Goal: Transaction & Acquisition: Purchase product/service

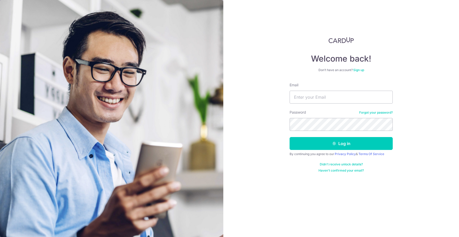
type input "[EMAIL_ADDRESS][DOMAIN_NAME]"
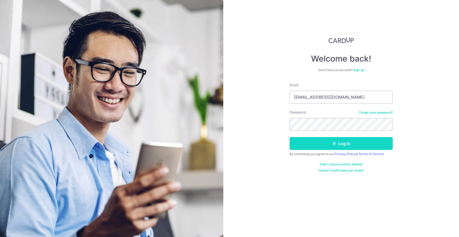
click at [339, 144] on button "Log in" at bounding box center [341, 143] width 103 height 13
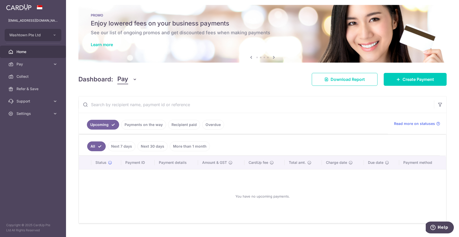
scroll to position [15, 0]
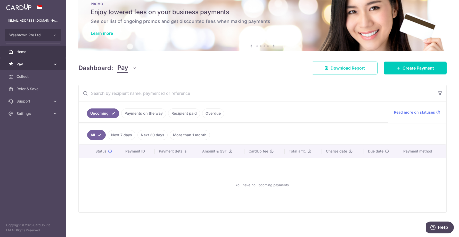
click at [53, 63] on icon at bounding box center [55, 64] width 5 height 5
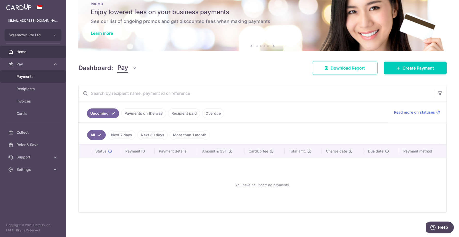
click at [23, 76] on span "Payments" at bounding box center [34, 76] width 34 height 5
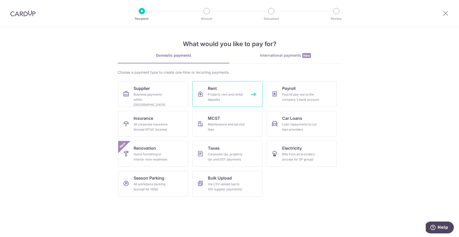
click at [215, 90] on span "Rent" at bounding box center [212, 88] width 9 height 6
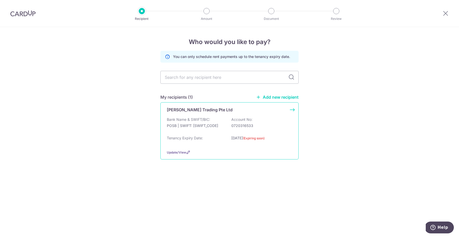
click at [220, 126] on p "POSB | SWIFT: DBSSSGSGXXX" at bounding box center [196, 125] width 58 height 5
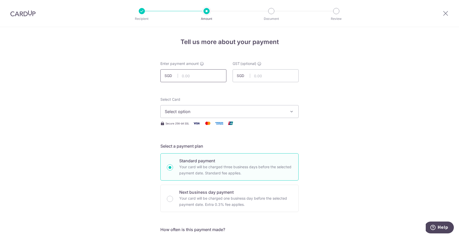
click at [212, 77] on input "text" at bounding box center [193, 75] width 66 height 13
type input "2,800.00"
click at [263, 76] on input "text" at bounding box center [266, 75] width 66 height 13
click at [448, 13] on icon at bounding box center [446, 13] width 6 height 6
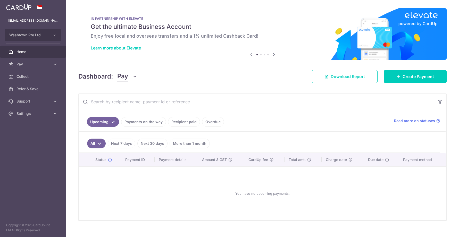
click at [178, 120] on link "Recipient paid" at bounding box center [184, 122] width 32 height 10
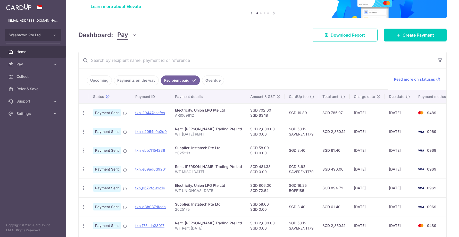
scroll to position [43, 0]
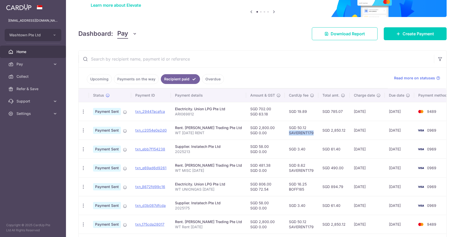
drag, startPoint x: 311, startPoint y: 133, endPoint x: 286, endPoint y: 133, distance: 24.8
click at [286, 133] on td "SGD 50.12 SAVERENT179" at bounding box center [302, 130] width 34 height 19
copy td "SAVERENT179"
click at [29, 66] on span "Pay" at bounding box center [34, 64] width 34 height 5
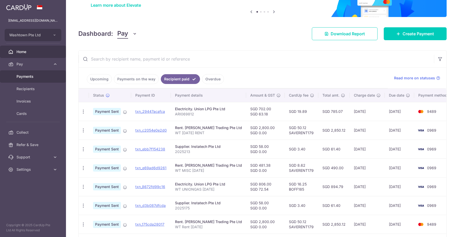
click at [26, 75] on span "Payments" at bounding box center [34, 76] width 34 height 5
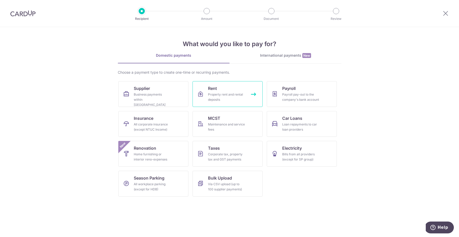
click at [244, 86] on link "Rent Property rent and rental deposits" at bounding box center [228, 94] width 70 height 26
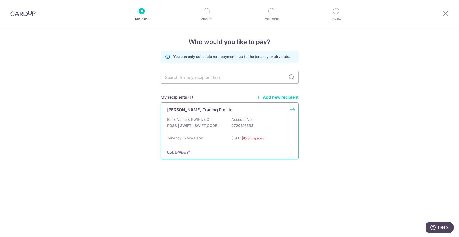
click at [262, 129] on div "Bank Name & SWIFT/BIC: POSB | SWIFT: DBSSSGSGXXX Account No: 0720316533" at bounding box center [229, 125] width 125 height 17
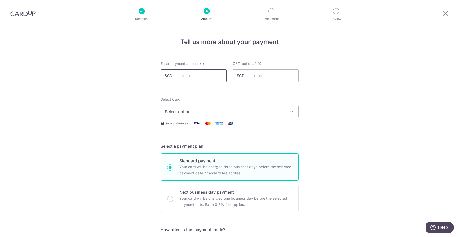
click at [217, 76] on input "text" at bounding box center [194, 75] width 66 height 13
type input "2,800.00"
click at [235, 114] on span "Select option" at bounding box center [225, 112] width 120 height 6
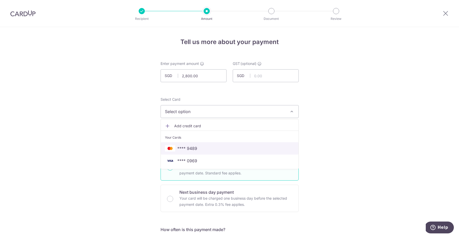
click at [229, 148] on span "**** 9489" at bounding box center [229, 148] width 129 height 6
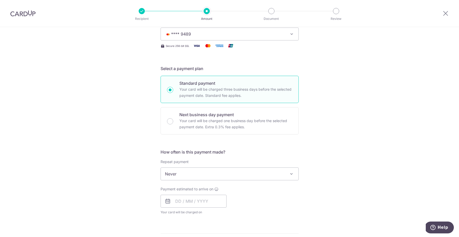
scroll to position [90, 0]
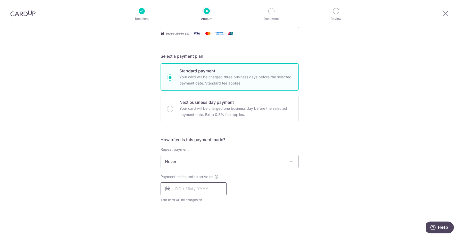
click at [179, 189] on input "text" at bounding box center [194, 189] width 66 height 13
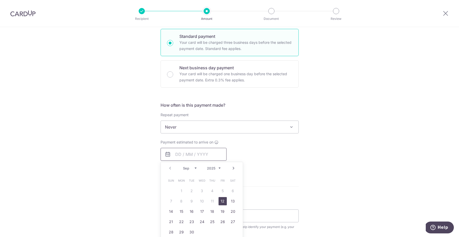
scroll to position [168, 0]
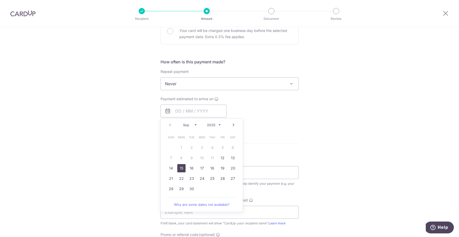
click at [182, 169] on link "15" at bounding box center [181, 168] width 8 height 8
type input "[DATE]"
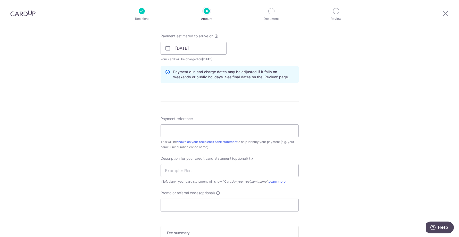
scroll to position [300, 0]
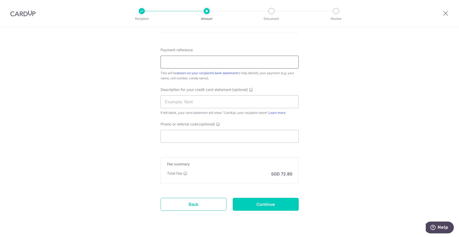
click at [261, 61] on input "Payment reference" at bounding box center [230, 62] width 138 height 13
type input "WT Rent [DATE]"
click at [235, 133] on input "Promo or referral code (optional)" at bounding box center [230, 136] width 138 height 13
paste input "SAVERENT179"
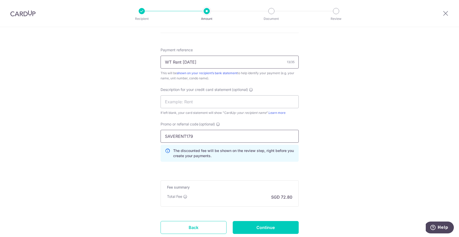
type input "SAVERENT179"
drag, startPoint x: 206, startPoint y: 62, endPoint x: 73, endPoint y: 56, distance: 133.3
click at [73, 56] on div "Tell us more about your payment Enter payment amount SGD 2,800.00 2800.00 GST (…" at bounding box center [229, 0] width 459 height 546
click at [183, 97] on input "text" at bounding box center [230, 101] width 138 height 13
paste input "WT Rent [DATE]"
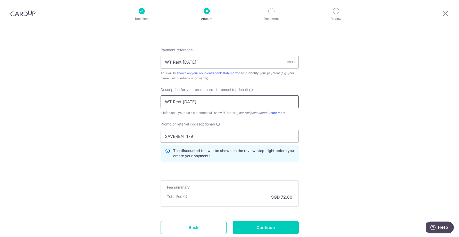
type input "WT Rent [DATE]"
click at [344, 103] on div "Tell us more about your payment Enter payment amount SGD 2,800.00 2800.00 GST (…" at bounding box center [229, 0] width 459 height 546
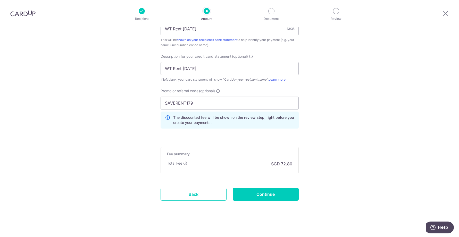
scroll to position [335, 0]
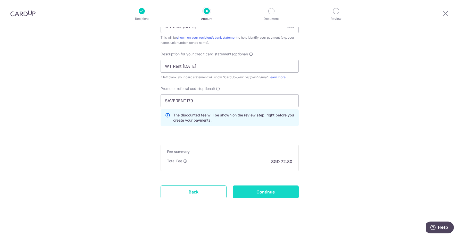
click at [267, 187] on input "Continue" at bounding box center [266, 192] width 66 height 13
type input "Create Schedule"
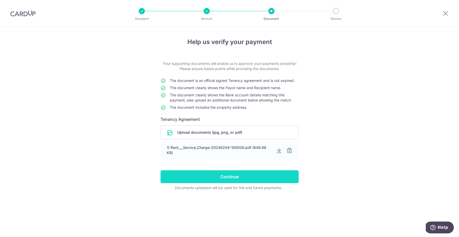
click at [217, 180] on input "Continue" at bounding box center [230, 177] width 138 height 13
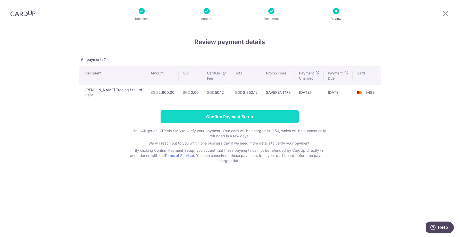
click at [233, 120] on input "Confirm Payment Setup" at bounding box center [230, 116] width 138 height 13
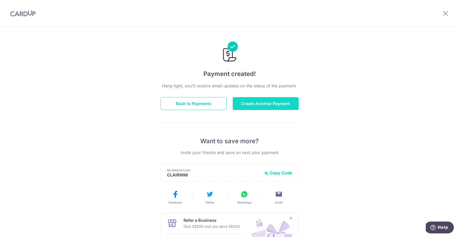
click at [247, 105] on button "Create Another Payment" at bounding box center [266, 103] width 66 height 13
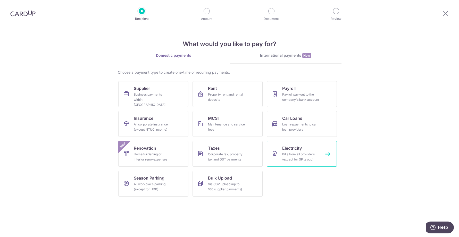
click at [297, 161] on div "Bills from all providers (except for SP group)" at bounding box center [300, 157] width 37 height 10
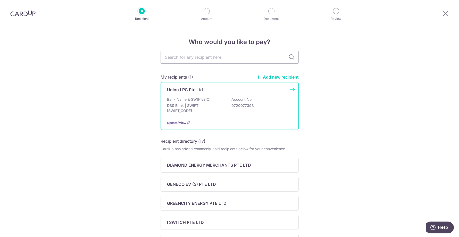
click at [278, 96] on div "Union LPG Pte Ltd Bank Name & SWIFT/BIC: DBS Bank | SWIFT: [SWIFT_CODE] Account…" at bounding box center [230, 106] width 138 height 48
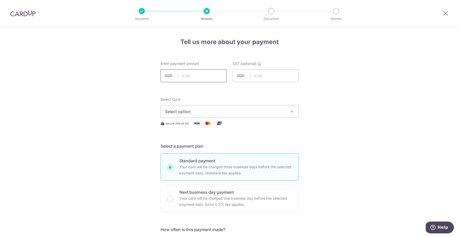
click at [206, 77] on input "text" at bounding box center [194, 75] width 66 height 13
type input "1,027.00"
click at [261, 78] on input "text" at bounding box center [266, 75] width 66 height 13
type input "92.43"
click at [267, 113] on span "Select option" at bounding box center [225, 112] width 120 height 6
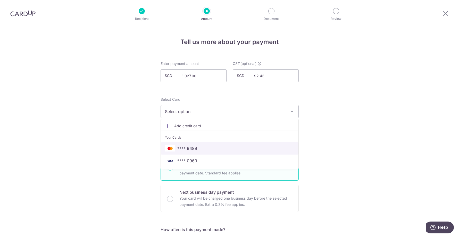
click at [245, 148] on span "**** 9489" at bounding box center [229, 148] width 129 height 6
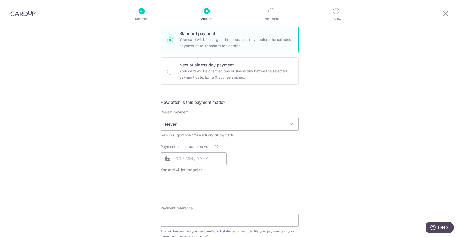
scroll to position [160, 0]
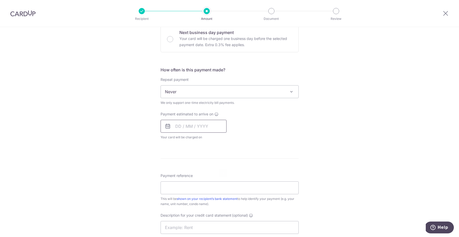
click at [174, 126] on input "text" at bounding box center [194, 126] width 66 height 13
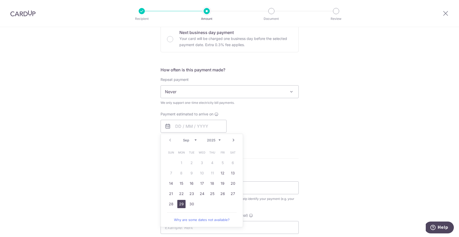
click at [177, 202] on link "29" at bounding box center [181, 204] width 8 height 8
type input "[DATE]"
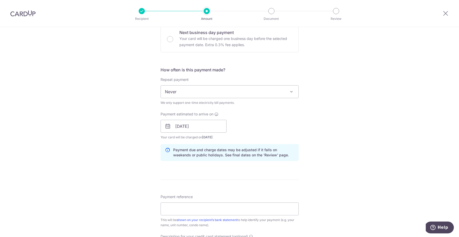
click at [353, 148] on div "Tell us more about your payment Enter payment amount SGD 1,027.00 1027.00 GST (…" at bounding box center [229, 132] width 459 height 530
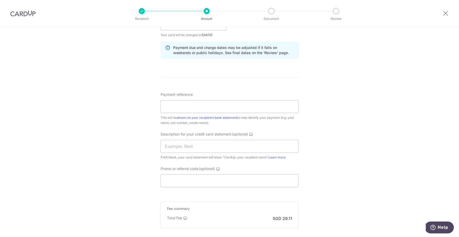
scroll to position [286, 0]
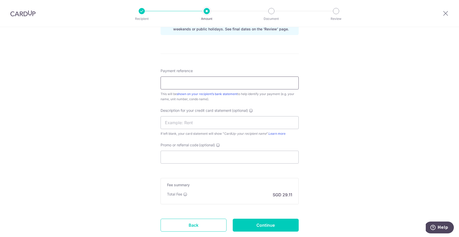
click at [208, 84] on input "Payment reference" at bounding box center [230, 83] width 138 height 13
paste input "ARIO71 648"
type input "ARIO71 648"
drag, startPoint x: 189, startPoint y: 82, endPoint x: 146, endPoint y: 81, distance: 43.3
click at [146, 81] on div "Tell us more about your payment Enter payment amount SGD 1,027.00 1027.00 GST (…" at bounding box center [229, 6] width 459 height 530
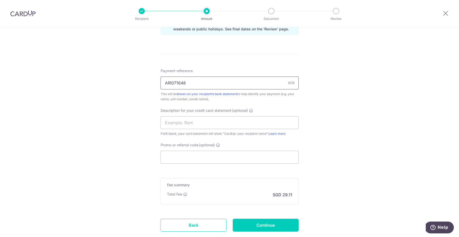
type input "ARI071648"
click at [185, 124] on input "text" at bounding box center [230, 122] width 138 height 13
type input "WT GAS AUG25"
click at [348, 148] on div "Tell us more about your payment Enter payment amount SGD 1,027.00 1027.00 GST (…" at bounding box center [229, 6] width 459 height 530
click at [228, 156] on input "Promo or referral code (optional)" at bounding box center [230, 157] width 138 height 13
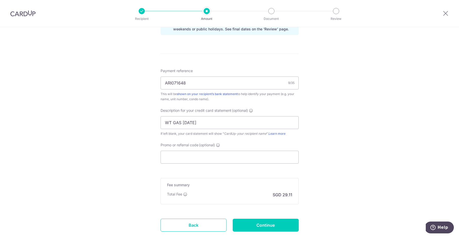
click at [333, 132] on div "Tell us more about your payment Enter payment amount SGD 1,027.00 1027.00 GST (…" at bounding box center [229, 6] width 459 height 530
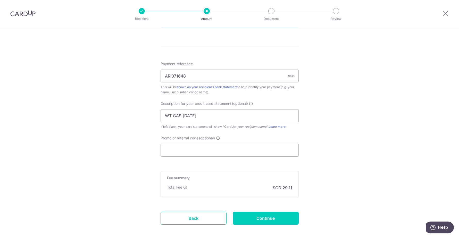
scroll to position [288, 0]
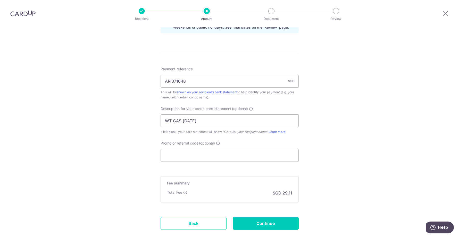
click at [344, 158] on div "Tell us more about your payment Enter payment amount SGD 1,027.00 1027.00 GST (…" at bounding box center [229, 4] width 459 height 530
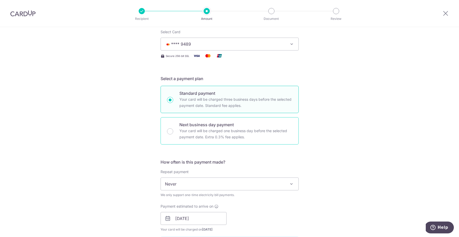
scroll to position [37, 0]
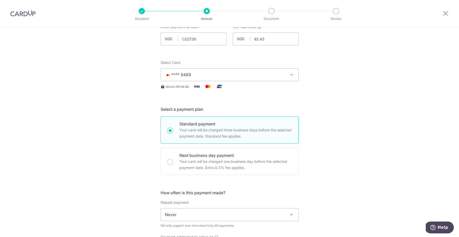
click at [276, 74] on span "**** 9489" at bounding box center [225, 75] width 120 height 6
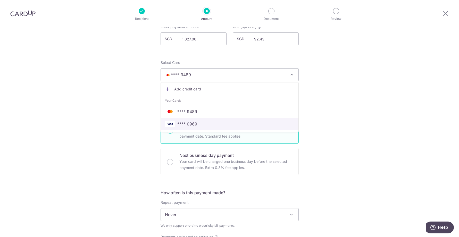
click at [207, 125] on span "**** 0969" at bounding box center [229, 124] width 129 height 6
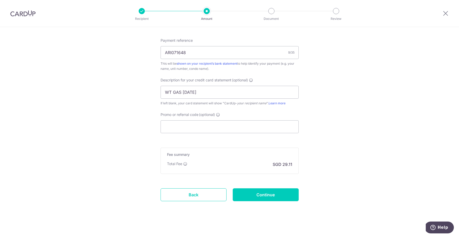
scroll to position [318, 0]
click at [202, 123] on input "Promo or referral code (optional)" at bounding box center [230, 125] width 138 height 13
paste input "BOFF185"
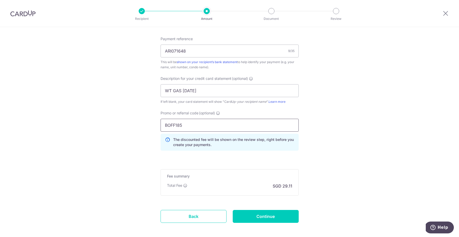
type input "BOFF185"
click at [261, 218] on input "Continue" at bounding box center [266, 216] width 66 height 13
type input "Create Schedule"
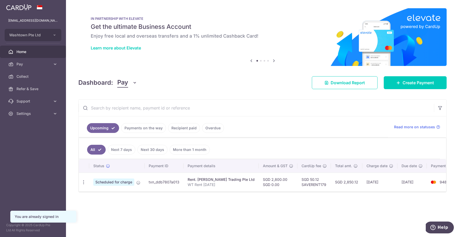
click at [179, 129] on link "Recipient paid" at bounding box center [184, 128] width 32 height 10
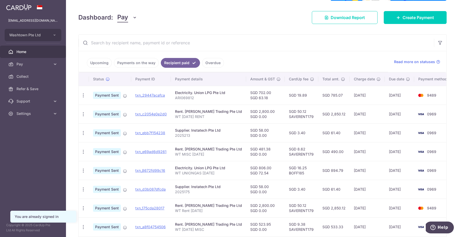
scroll to position [66, 0]
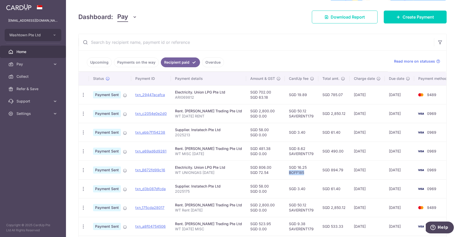
drag, startPoint x: 301, startPoint y: 173, endPoint x: 286, endPoint y: 173, distance: 15.0
click at [286, 173] on td "SGD 16.25 BOFF185" at bounding box center [302, 170] width 34 height 19
copy td "BOFF185"
click at [298, 34] on input "text" at bounding box center [257, 42] width 356 height 17
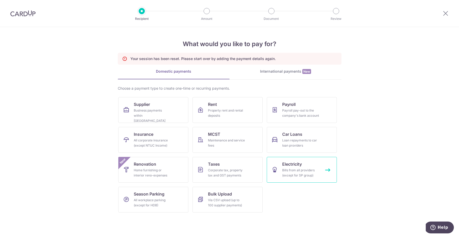
click at [292, 167] on span "Electricity" at bounding box center [292, 164] width 20 height 6
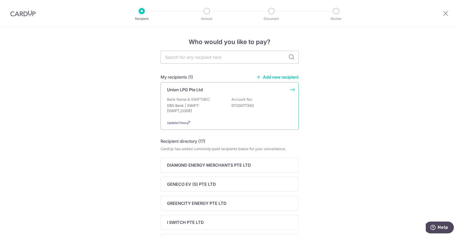
click at [232, 107] on p "0720077393" at bounding box center [261, 105] width 58 height 5
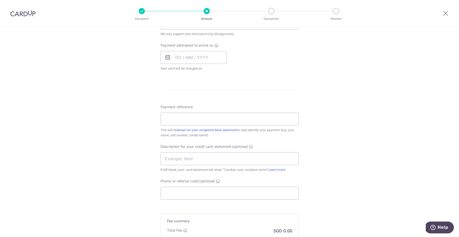
scroll to position [293, 0]
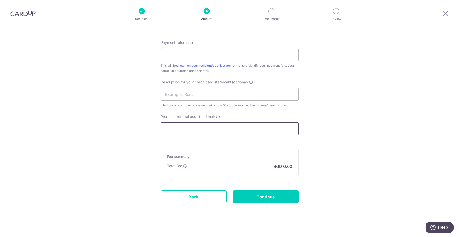
click at [230, 131] on input "Promo or referral code (optional)" at bounding box center [230, 129] width 138 height 13
paste input "BOFF185"
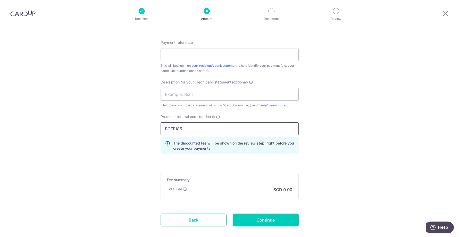
type input "BOFF185"
click at [326, 145] on div "Tell us more about your payment Enter payment amount SGD GST (optional) SGD Sel…" at bounding box center [229, 0] width 459 height 532
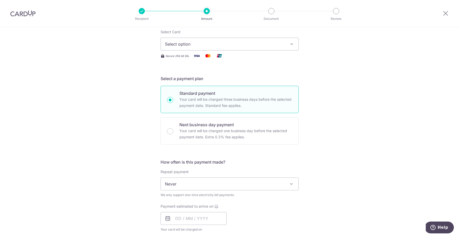
scroll to position [144, 0]
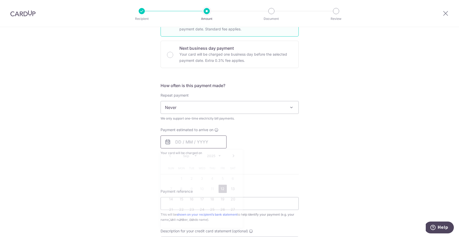
click at [177, 142] on input "text" at bounding box center [194, 142] width 66 height 13
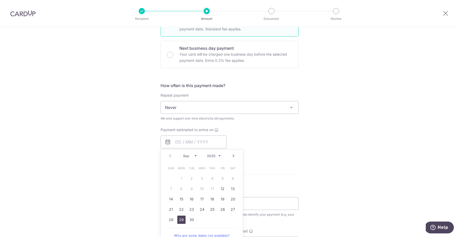
click at [183, 220] on link "29" at bounding box center [181, 220] width 8 height 8
type input "[DATE]"
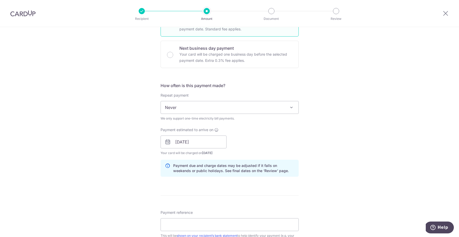
click at [310, 143] on div "Tell us more about your payment Enter payment amount SGD GST (optional) SGD Sel…" at bounding box center [229, 159] width 459 height 553
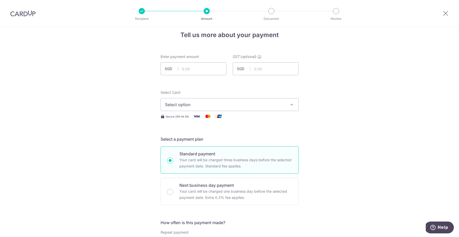
scroll to position [0, 0]
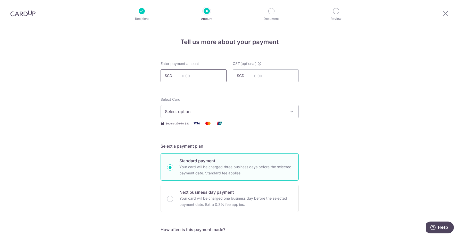
click at [208, 78] on input "text" at bounding box center [194, 75] width 66 height 13
type input "1,027.00"
type input "92.43"
click at [269, 109] on span "Select option" at bounding box center [225, 112] width 120 height 6
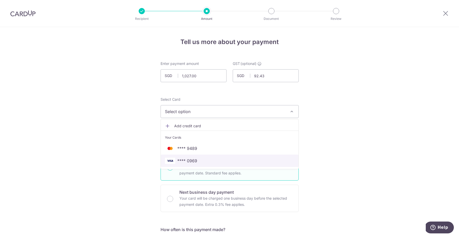
click at [232, 159] on span "**** 0969" at bounding box center [229, 161] width 129 height 6
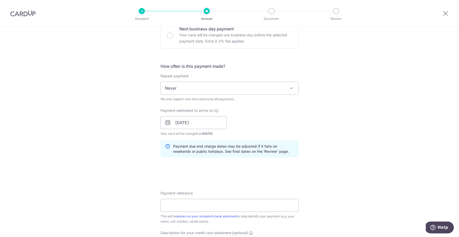
scroll to position [233, 0]
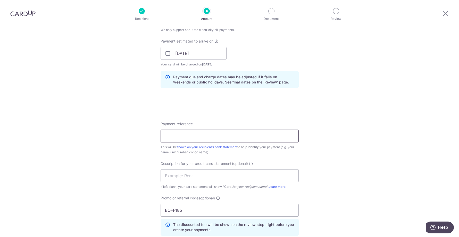
click at [246, 137] on input "Payment reference" at bounding box center [230, 136] width 138 height 13
type input "ARI071648"
click at [182, 174] on input "text" at bounding box center [230, 175] width 138 height 13
type input "WT GAS AUG25"
click at [352, 175] on div "Tell us more about your payment Enter payment amount SGD 1,027.00 1027.00 GST (…" at bounding box center [229, 70] width 459 height 553
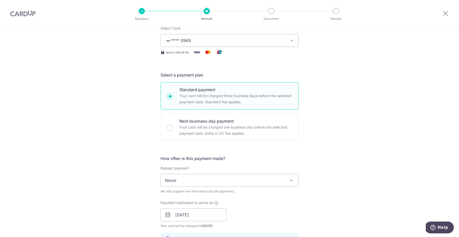
scroll to position [0, 0]
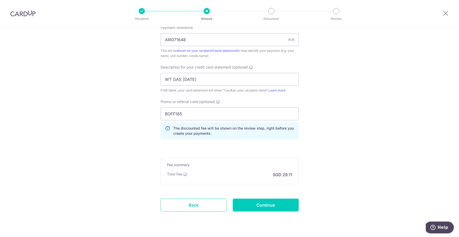
scroll to position [343, 0]
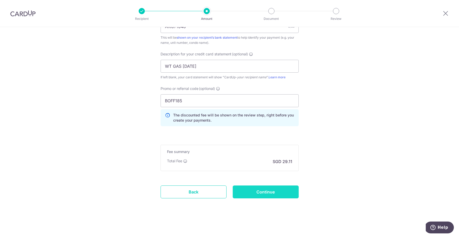
click at [276, 190] on input "Continue" at bounding box center [266, 192] width 66 height 13
type input "Create Schedule"
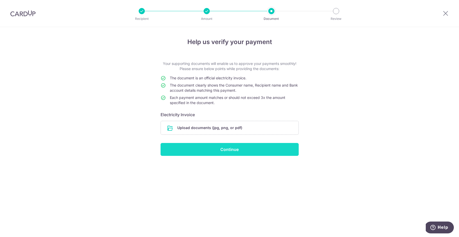
click at [226, 154] on input "Continue" at bounding box center [230, 149] width 138 height 13
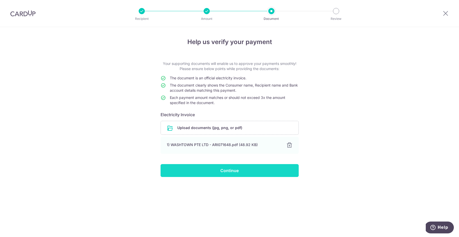
click at [234, 170] on input "Continue" at bounding box center [230, 170] width 138 height 13
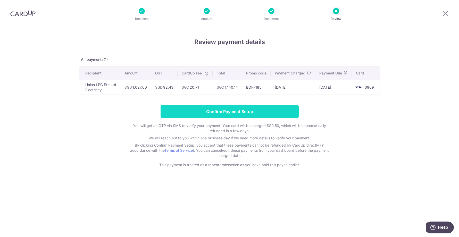
click at [224, 116] on input "Confirm Payment Setup" at bounding box center [230, 111] width 138 height 13
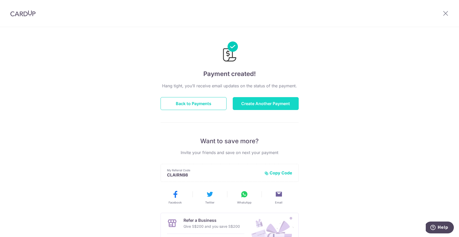
click at [253, 106] on button "Create Another Payment" at bounding box center [266, 103] width 66 height 13
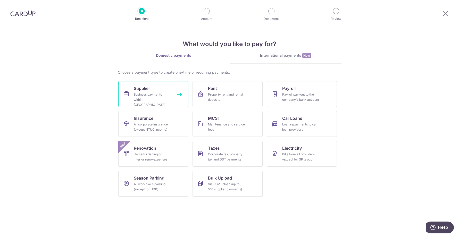
click at [134, 90] on span "Supplier" at bounding box center [142, 88] width 16 height 6
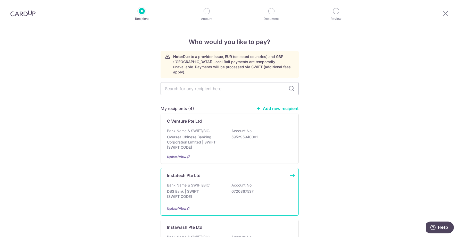
click at [215, 176] on div "Instatech Pte Ltd Bank Name & SWIFT/BIC: DBS Bank | SWIFT: [SWIFT_CODE] Account…" at bounding box center [230, 192] width 138 height 48
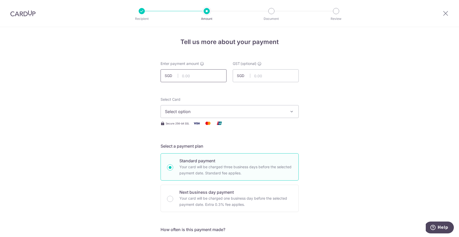
click at [211, 76] on input "text" at bounding box center [194, 75] width 66 height 13
type input "58.00"
click at [279, 112] on span "Select option" at bounding box center [225, 112] width 120 height 6
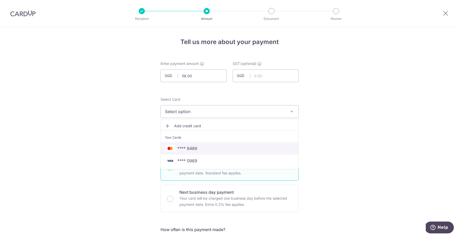
click at [218, 146] on span "**** 9489" at bounding box center [229, 148] width 129 height 6
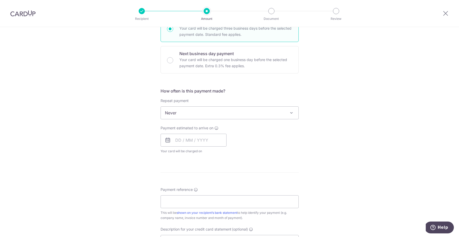
scroll to position [148, 0]
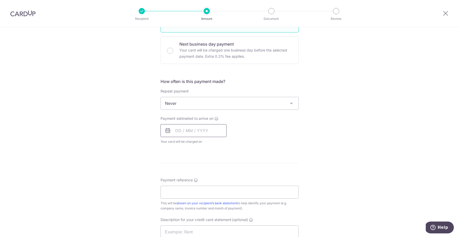
click at [184, 131] on input "text" at bounding box center [194, 130] width 66 height 13
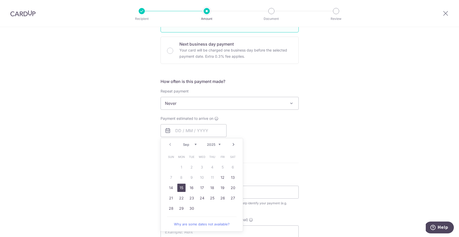
click at [180, 186] on link "15" at bounding box center [181, 188] width 8 height 8
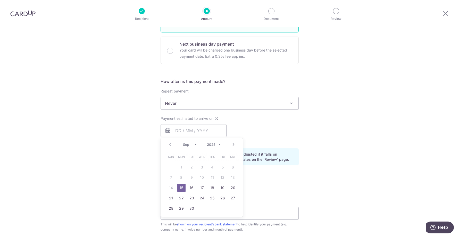
type input "15/09/2025"
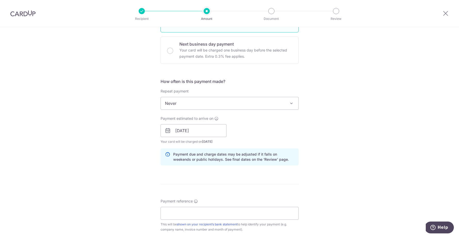
click at [327, 148] on div "Tell us more about your payment Enter payment amount SGD 58.00 58.00 GST (optio…" at bounding box center [229, 151] width 459 height 544
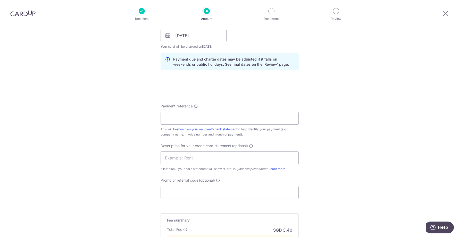
scroll to position [248, 0]
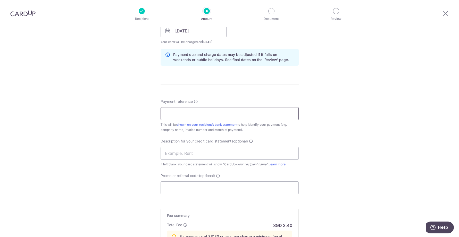
click at [244, 113] on input "Payment reference" at bounding box center [230, 113] width 138 height 13
paste input "2025247"
type input "2025247"
click at [272, 152] on input "text" at bounding box center [230, 153] width 138 height 13
click at [329, 163] on div "Tell us more about your payment Enter payment amount SGD 58.00 58.00 GST (optio…" at bounding box center [229, 51] width 459 height 544
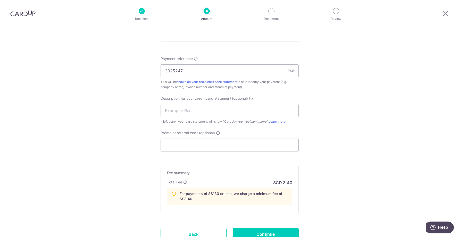
scroll to position [333, 0]
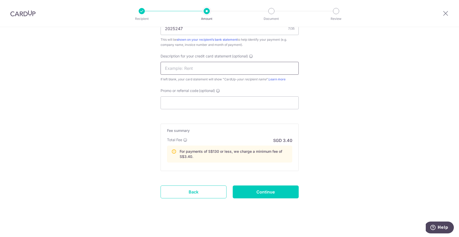
click at [245, 70] on input "text" at bounding box center [230, 68] width 138 height 13
click at [190, 69] on input "WT ISPOSUB SEP2" at bounding box center [230, 68] width 138 height 13
type input "WT ISPO SEP25"
click at [267, 189] on input "Continue" at bounding box center [266, 192] width 66 height 13
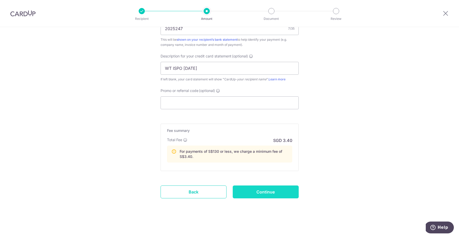
type input "Create Schedule"
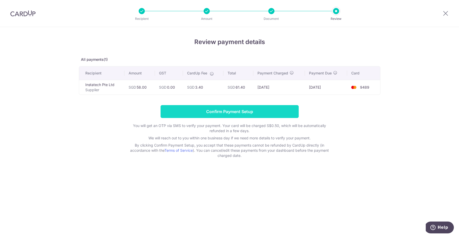
click at [238, 108] on input "Confirm Payment Setup" at bounding box center [230, 111] width 138 height 13
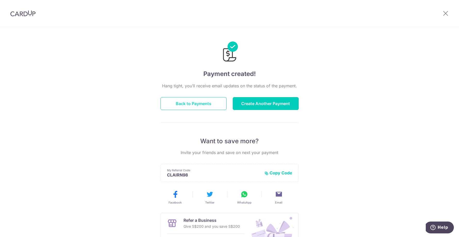
click at [184, 107] on button "Back to Payments" at bounding box center [194, 103] width 66 height 13
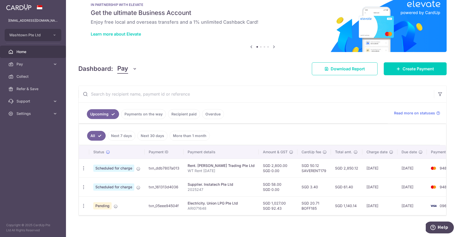
scroll to position [17, 0]
